Goal: Check status: Check status

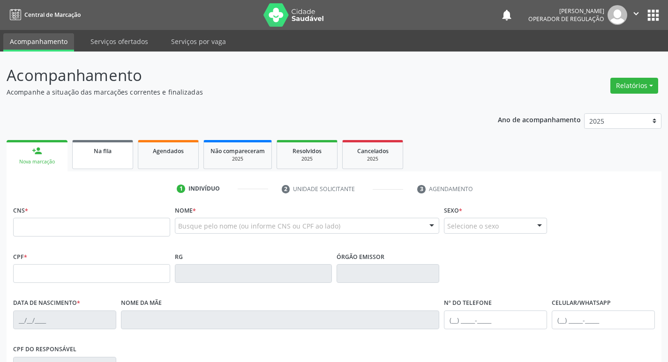
click at [121, 161] on link "Na fila" at bounding box center [102, 154] width 61 height 29
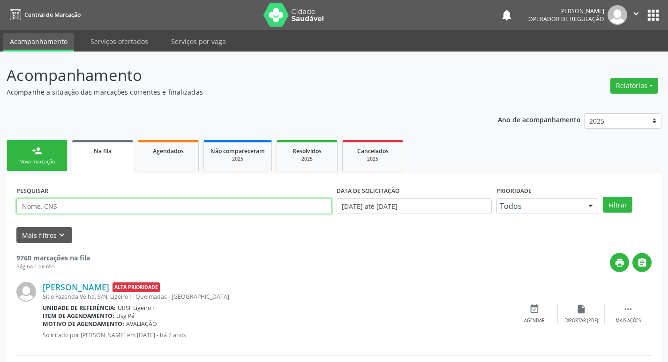
click at [132, 206] on input "text" at bounding box center [174, 206] width 316 height 16
paste input "708000395611024"
type input "708000395611024"
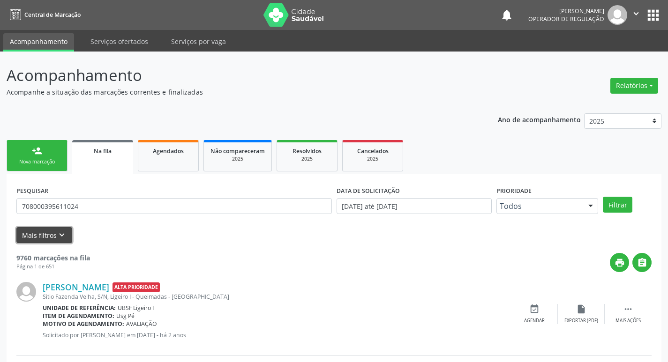
click at [61, 241] on button "Mais filtros keyboard_arrow_down" at bounding box center [44, 235] width 56 height 16
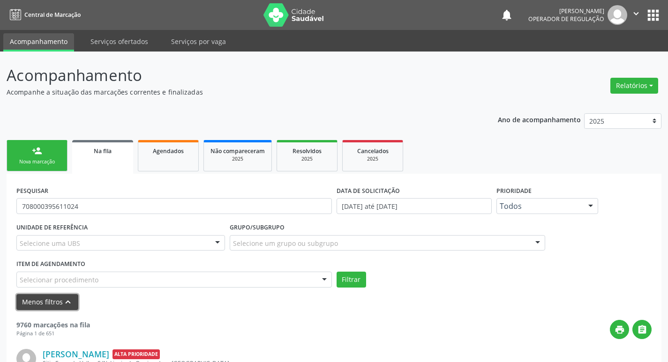
click at [50, 298] on button "Menos filtros keyboard_arrow_up" at bounding box center [47, 302] width 62 height 16
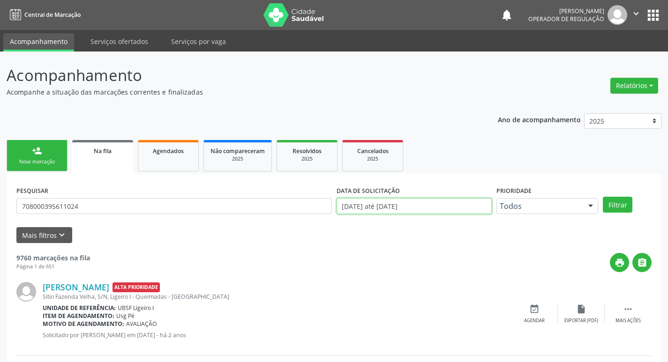
click at [348, 208] on input "[DATE] até [DATE]" at bounding box center [414, 206] width 155 height 16
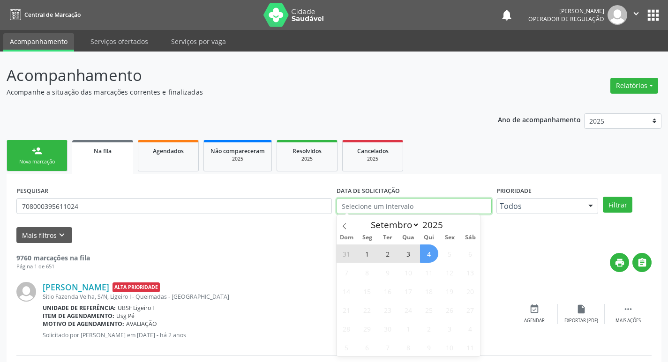
type input "2021"
select select "0"
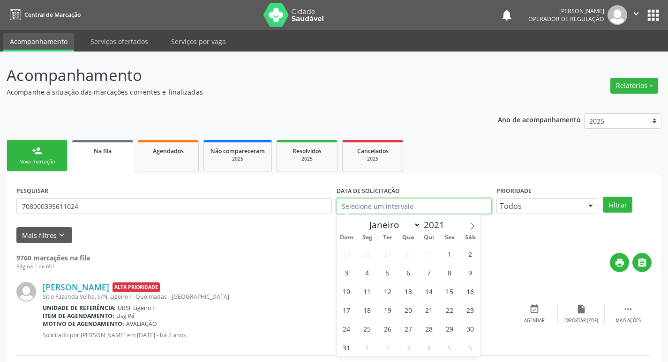
click at [603, 197] on button "Filtrar" at bounding box center [618, 205] width 30 height 16
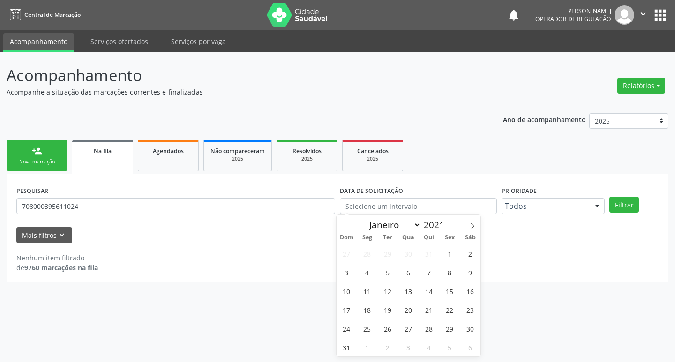
click at [39, 151] on div "person_add" at bounding box center [37, 151] width 10 height 10
